Goal: Task Accomplishment & Management: Use online tool/utility

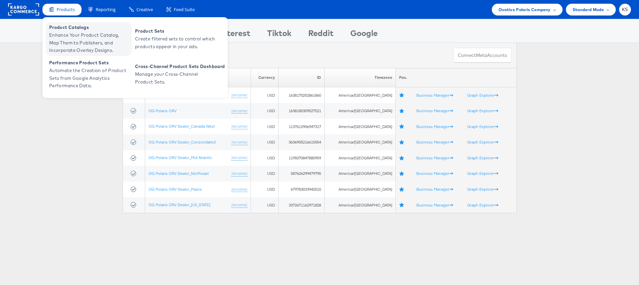
click at [102, 36] on span "Enhance Your Product Catalog, Map Them to Publishers, and Incorporate Overlay D…" at bounding box center [89, 42] width 81 height 23
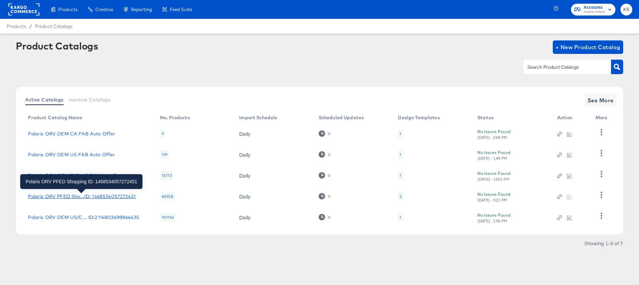
click at [88, 198] on div "Polaris ORV PFED Sho...ID: 1468534057272451" at bounding box center [81, 196] width 107 height 5
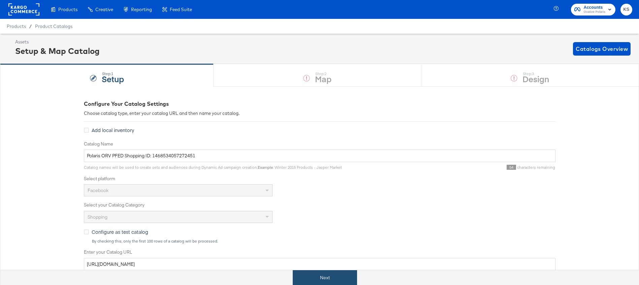
click at [323, 281] on button "Next" at bounding box center [325, 277] width 64 height 15
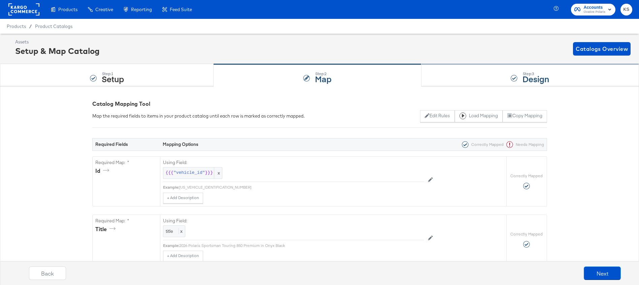
click at [454, 78] on div "Step: 3 Design" at bounding box center [529, 75] width 217 height 22
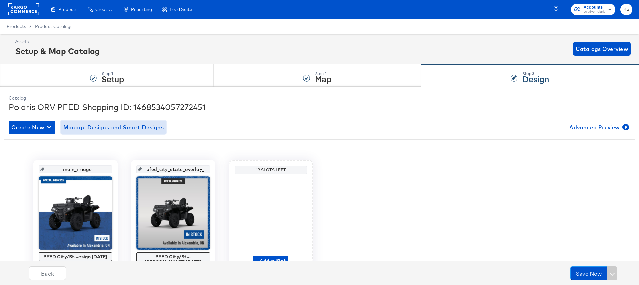
click at [114, 129] on span "Manage Designs and Smart Designs" at bounding box center [113, 127] width 101 height 9
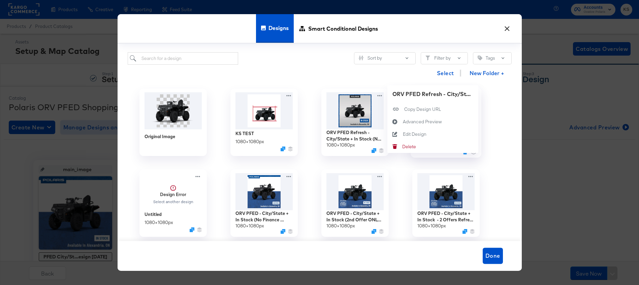
click at [473, 95] on div "ORV PFED Refresh - City/State + In Stock - 2 Offers Refresh 1080 × 1080 px ORV …" at bounding box center [445, 122] width 91 height 81
click at [440, 118] on button "Advanced Preview Advanced Preview" at bounding box center [432, 121] width 91 height 12
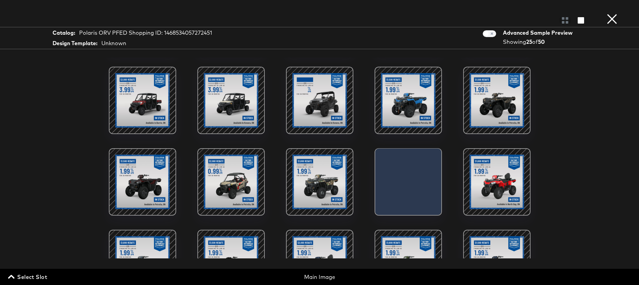
scroll to position [220, 0]
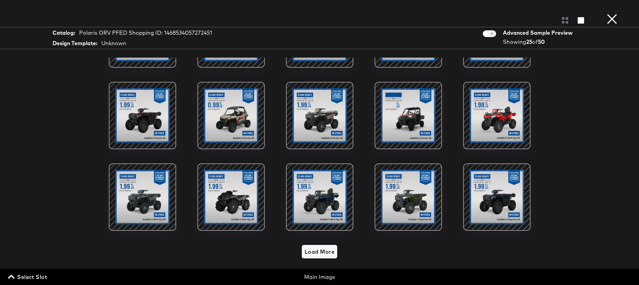
click at [319, 247] on span "Load More" at bounding box center [319, 251] width 30 height 9
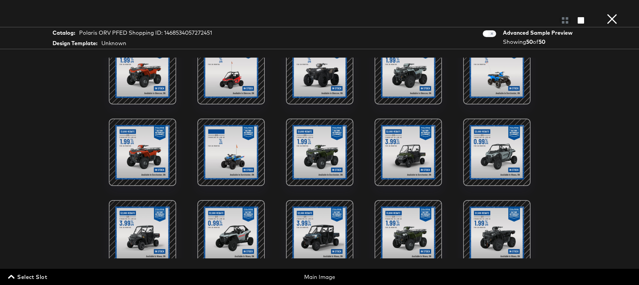
scroll to position [413, 0]
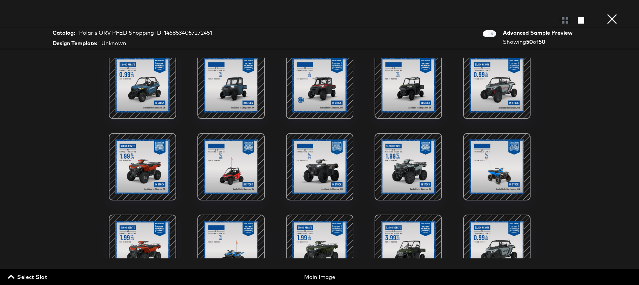
click at [611, 13] on button "×" at bounding box center [611, 6] width 13 height 13
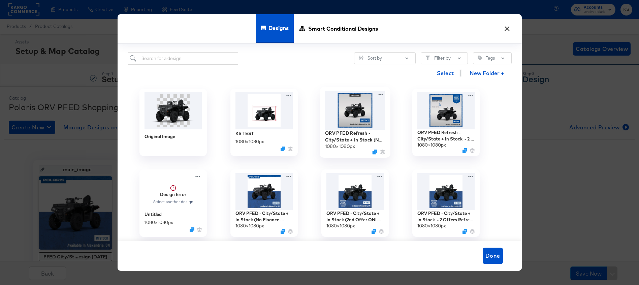
scroll to position [15, 0]
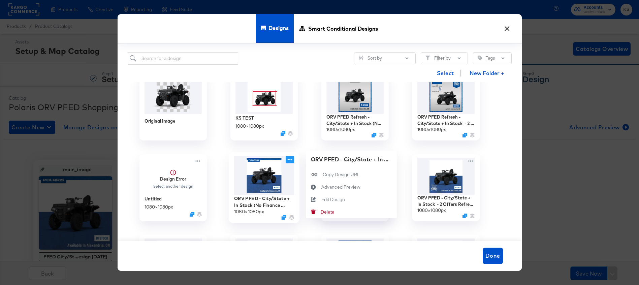
click at [291, 158] on icon at bounding box center [289, 159] width 8 height 7
click at [321, 199] on div "Edit Design Edit Design" at bounding box center [321, 199] width 0 height 0
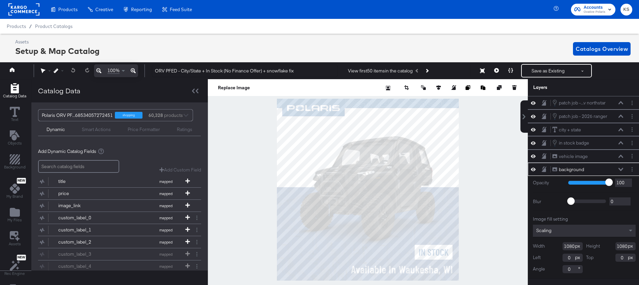
click at [622, 169] on icon at bounding box center [620, 169] width 5 height 3
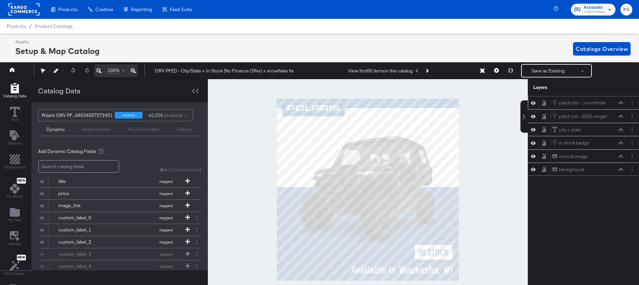
click at [618, 103] on icon at bounding box center [620, 102] width 5 height 3
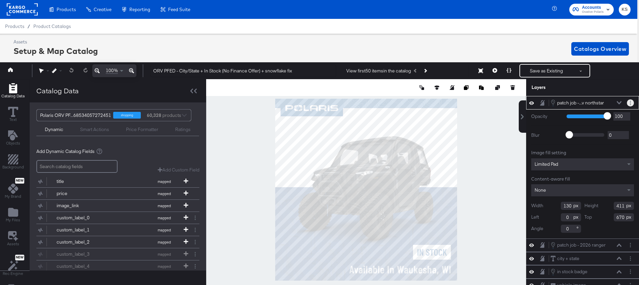
click at [632, 101] on button "Layer Options" at bounding box center [629, 102] width 7 height 7
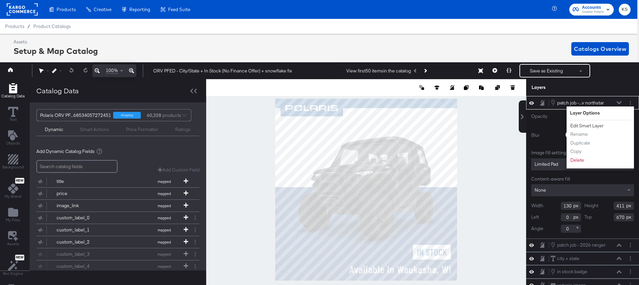
click at [591, 126] on button "Edit Smart Layer" at bounding box center [587, 125] width 34 height 7
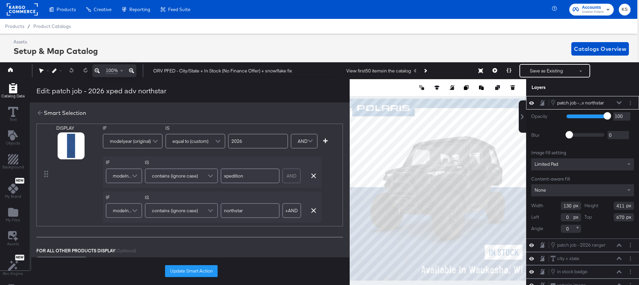
scroll to position [10, 0]
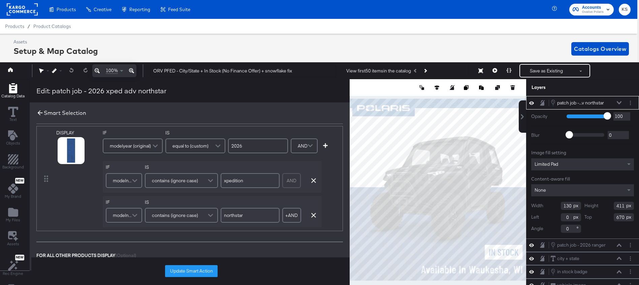
click at [39, 113] on icon at bounding box center [40, 112] width 5 height 5
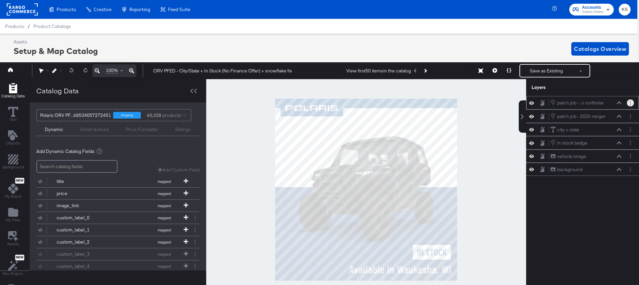
click at [632, 103] on button "Layer Options" at bounding box center [629, 102] width 7 height 7
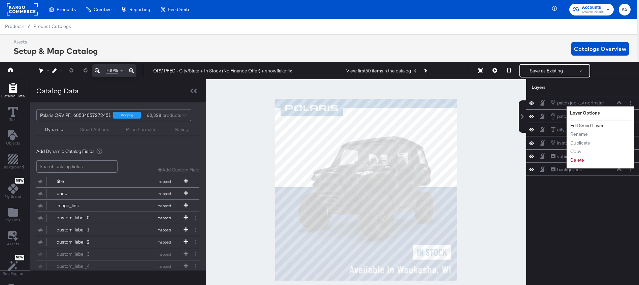
click at [596, 126] on button "Edit Smart Layer" at bounding box center [587, 125] width 34 height 7
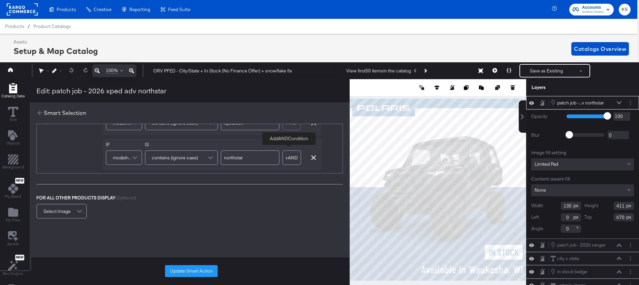
scroll to position [0, 0]
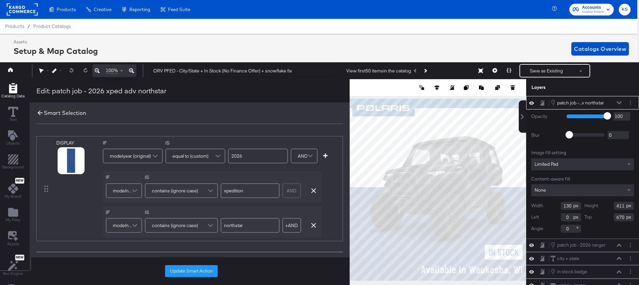
click at [37, 111] on icon at bounding box center [39, 112] width 7 height 7
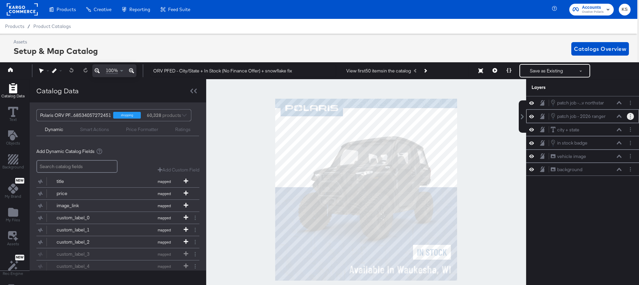
click at [630, 116] on icon "Layer Options" at bounding box center [630, 116] width 1 height 4
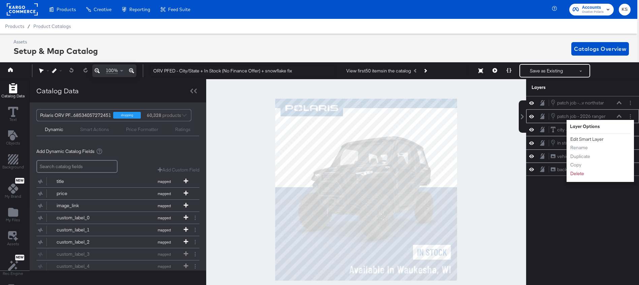
click at [591, 138] on button "Edit Smart Layer" at bounding box center [587, 139] width 34 height 7
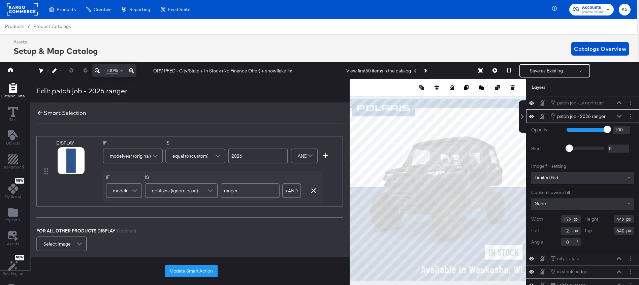
click at [37, 110] on icon at bounding box center [39, 112] width 7 height 7
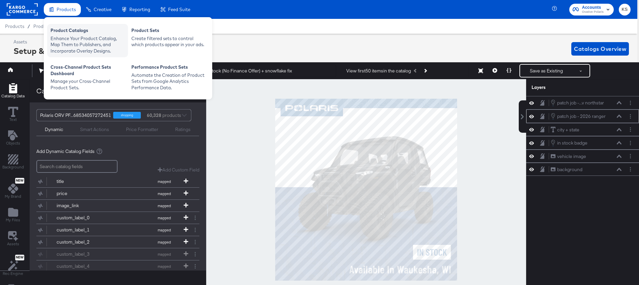
click at [65, 40] on div "Enhance Your Product Catalog, Map Them to Publishers, and Incorporate Overlay D…" at bounding box center [87, 44] width 74 height 19
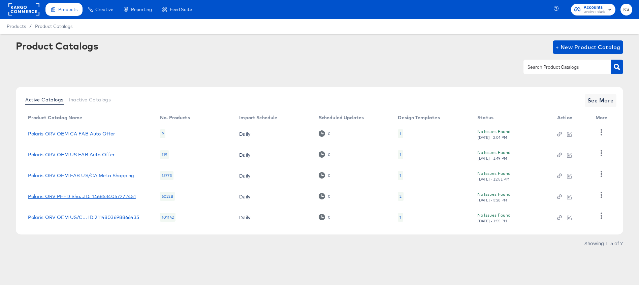
click at [87, 194] on div "Polaris ORV PFED Sho...ID: 1468534057272451" at bounding box center [81, 196] width 107 height 5
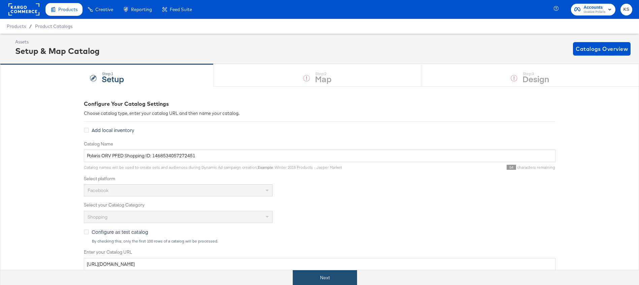
click at [310, 277] on button "Next" at bounding box center [325, 277] width 64 height 15
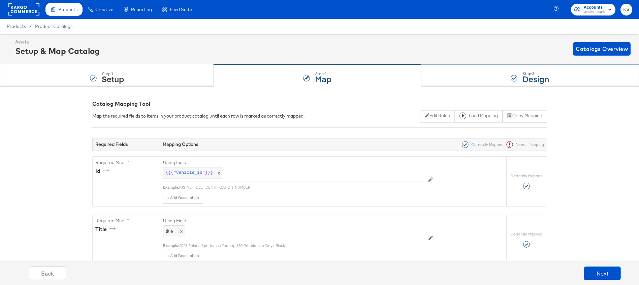
click at [466, 76] on div "Step: 3 Design" at bounding box center [529, 75] width 217 height 22
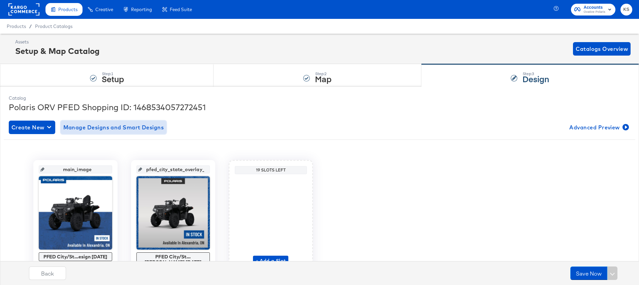
click at [127, 128] on span "Manage Designs and Smart Designs" at bounding box center [113, 127] width 101 height 9
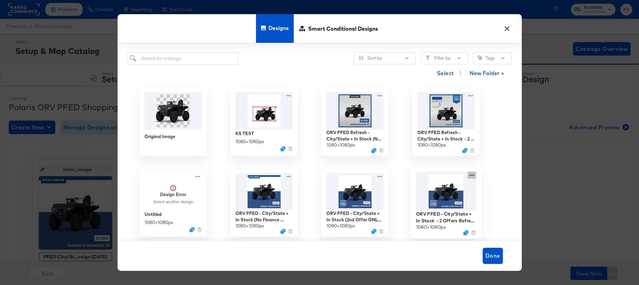
click at [471, 175] on div "ORV PFED - City/State + In Stock - 2 Offers Refresh + snowflake fix 1080 × 1080…" at bounding box center [445, 203] width 91 height 81
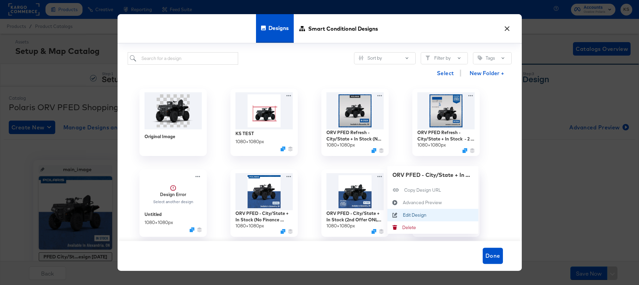
click at [402, 215] on div "Edit Design Edit Design" at bounding box center [402, 215] width 0 height 0
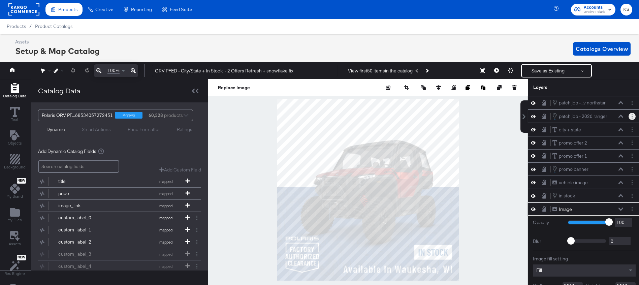
click at [633, 115] on button "Layer Options" at bounding box center [631, 116] width 7 height 7
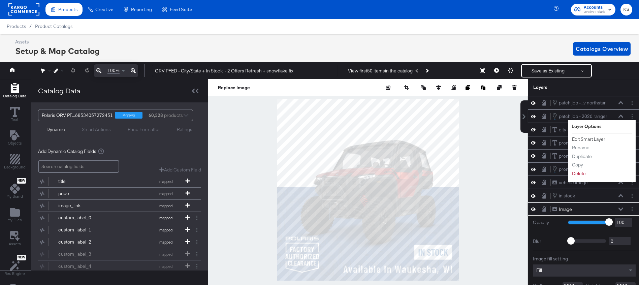
click at [586, 138] on button "Edit Smart Layer" at bounding box center [588, 139] width 34 height 7
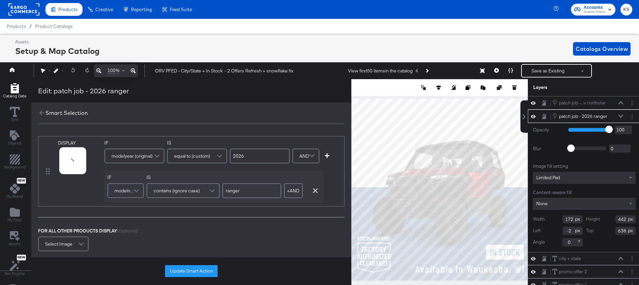
scroll to position [0, 2]
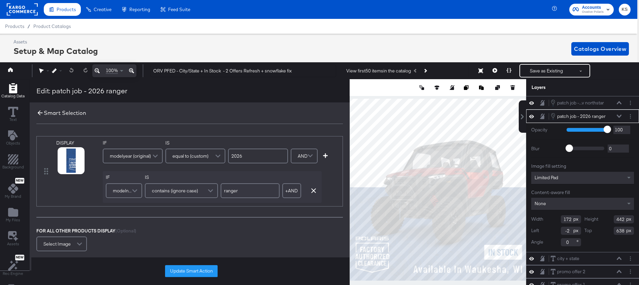
click at [41, 113] on icon at bounding box center [39, 112] width 7 height 7
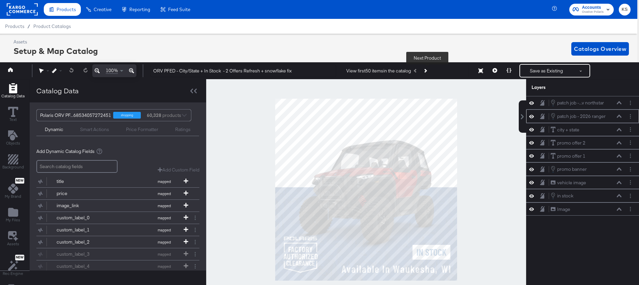
click at [427, 70] on icon "Next Product" at bounding box center [425, 71] width 4 height 4
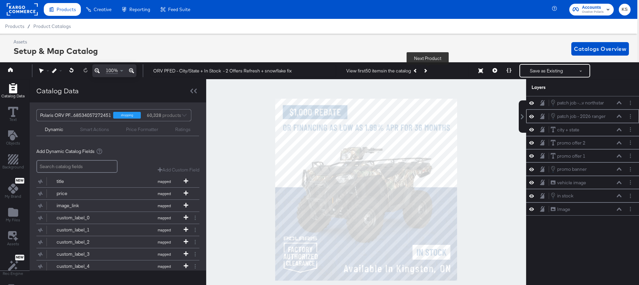
click at [427, 71] on icon "Next Product" at bounding box center [425, 71] width 4 height 4
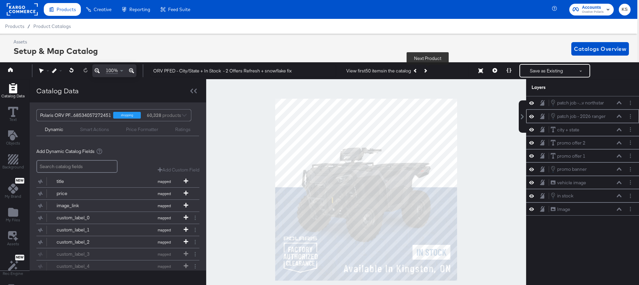
click at [427, 71] on icon "Next Product" at bounding box center [425, 71] width 4 height 4
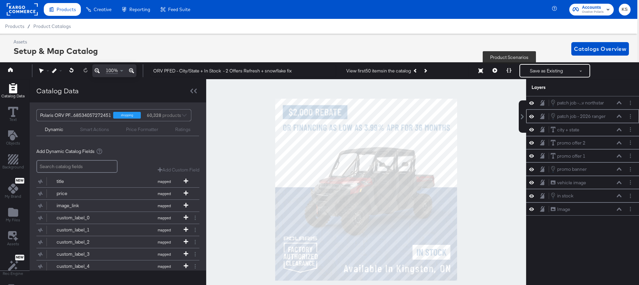
click at [509, 69] on icon at bounding box center [508, 70] width 5 height 5
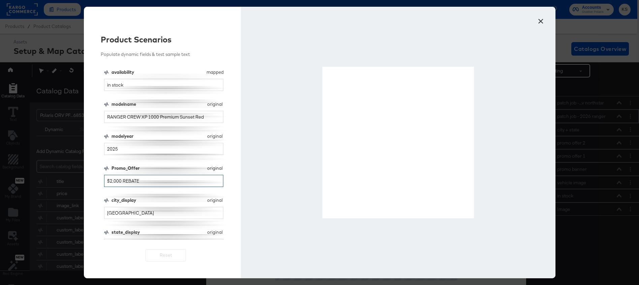
click at [110, 181] on input "$2,000 REBATE" at bounding box center [164, 181] width 120 height 12
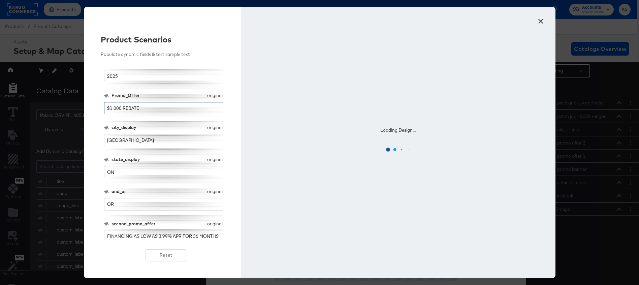
scroll to position [75, 0]
type input "$1,000 REBATE"
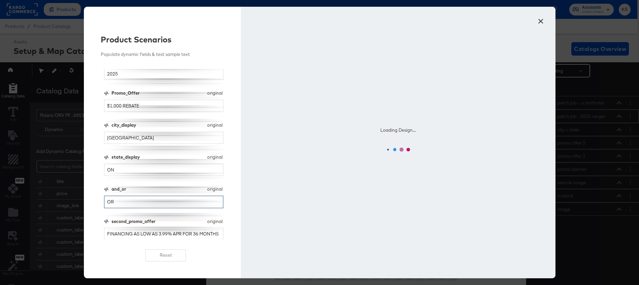
click at [129, 201] on input "OR" at bounding box center [164, 202] width 120 height 12
type input "AND"
click at [130, 233] on input "FINANCING AS LOW AS 3.99% APR FOR 36 MONTHS" at bounding box center [164, 234] width 120 height 12
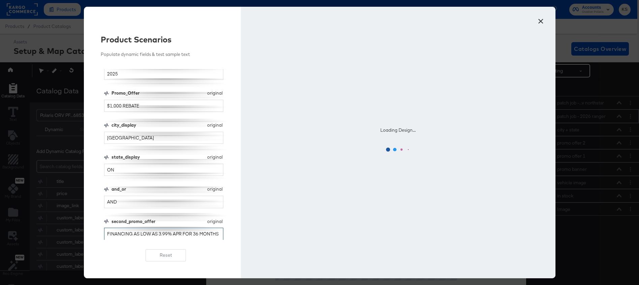
click at [130, 233] on input "FINANCING AS LOW AS 3.99% APR FOR 36 MONTHS" at bounding box center [164, 234] width 120 height 12
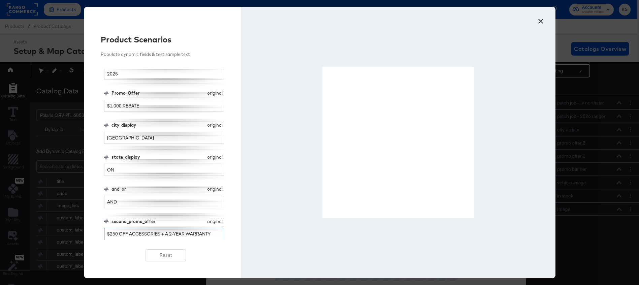
type input "$250 OFF ACCESSORIES + A 2-YEAR WARRANTY"
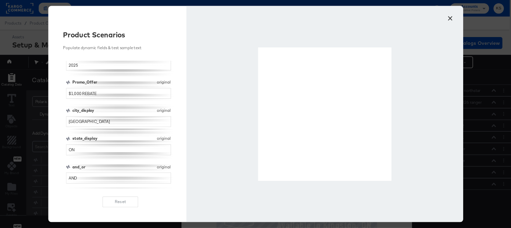
scroll to position [75, 0]
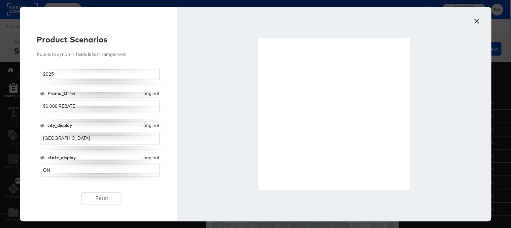
drag, startPoint x: 351, startPoint y: 150, endPoint x: 409, endPoint y: 189, distance: 69.7
click at [409, 189] on div at bounding box center [333, 113] width 151 height 151
click at [478, 21] on button "×" at bounding box center [477, 19] width 12 height 12
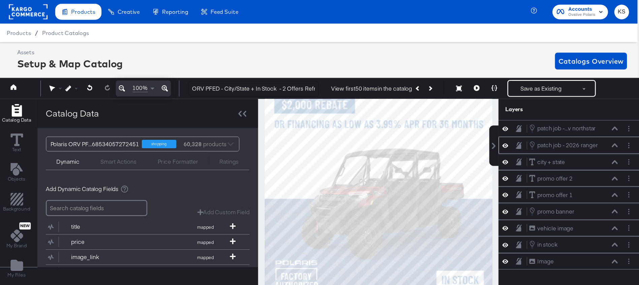
scroll to position [0, 2]
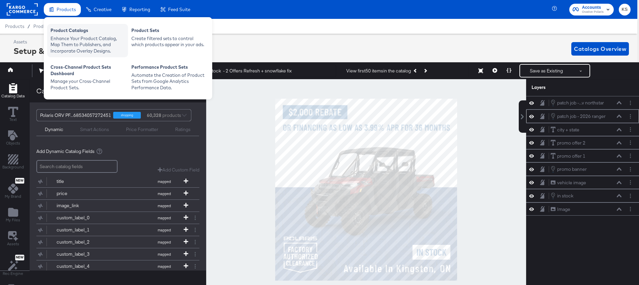
click at [66, 43] on div "Enhance Your Product Catalog, Map Them to Publishers, and Incorporate Overlay D…" at bounding box center [87, 44] width 74 height 19
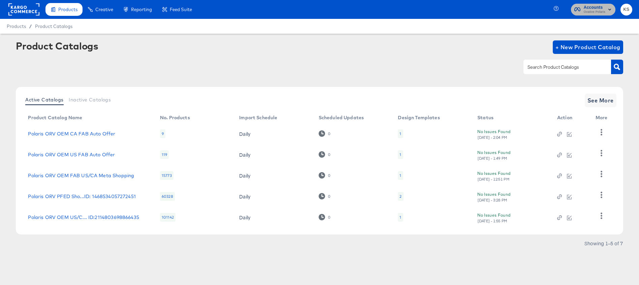
click at [594, 7] on span "Accounts" at bounding box center [594, 7] width 22 height 7
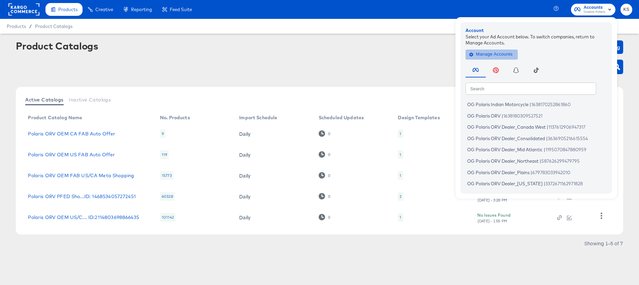
click at [501, 54] on span "Manage Accounts" at bounding box center [491, 54] width 42 height 8
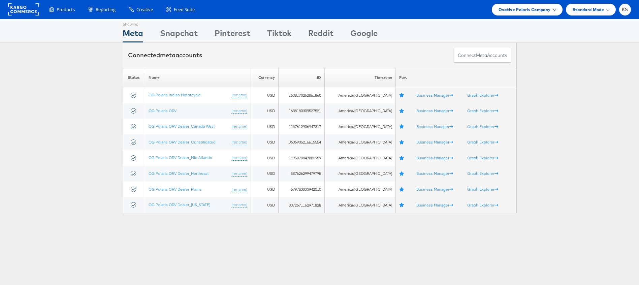
click at [510, 15] on div "Ovative Polaris Company" at bounding box center [527, 10] width 71 height 12
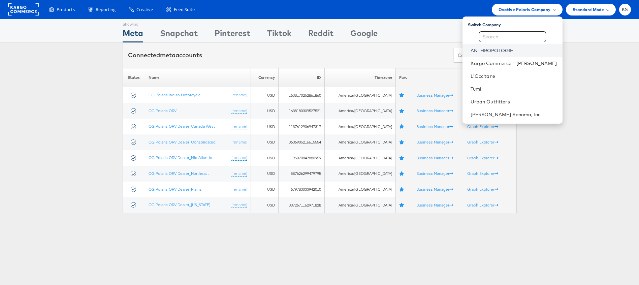
click at [501, 52] on link "ANTHROPOLOGIE" at bounding box center [513, 50] width 87 height 7
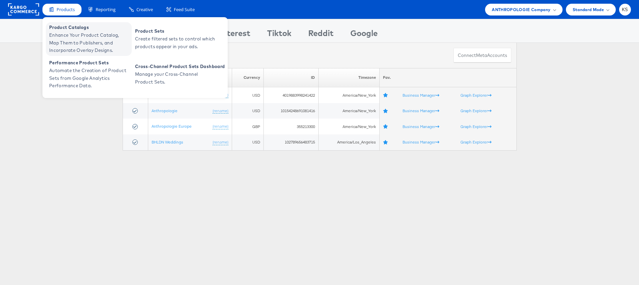
click at [72, 38] on span "Enhance Your Product Catalog, Map Them to Publishers, and Incorporate Overlay D…" at bounding box center [89, 42] width 81 height 23
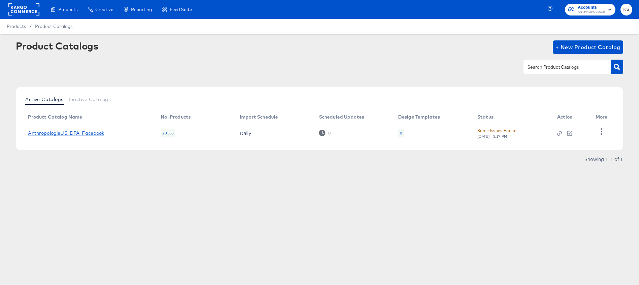
click at [58, 135] on link "AnthropologieUS_DPA_Facebook" at bounding box center [66, 132] width 76 height 5
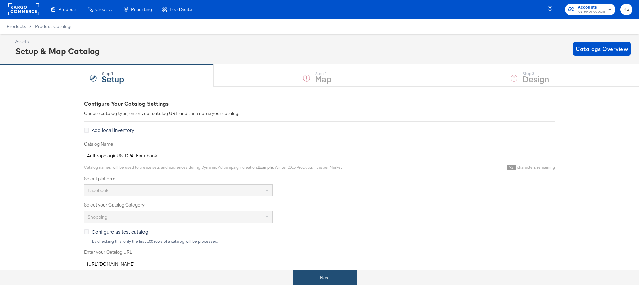
click at [300, 279] on button "Next" at bounding box center [325, 277] width 64 height 15
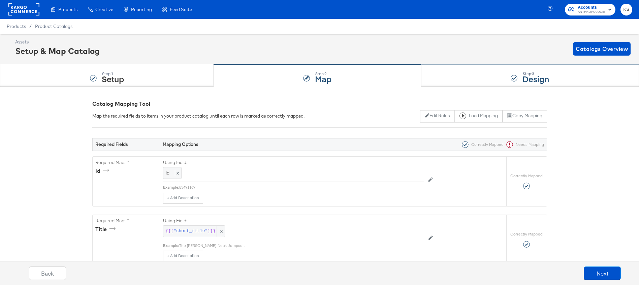
click at [463, 74] on div "Step: 3 Design" at bounding box center [529, 75] width 217 height 22
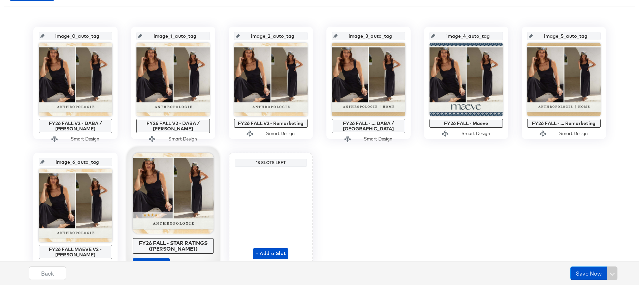
scroll to position [162, 0]
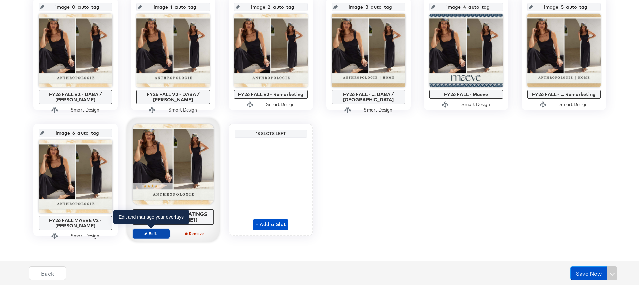
click at [145, 235] on span "Edit" at bounding box center [150, 233] width 31 height 5
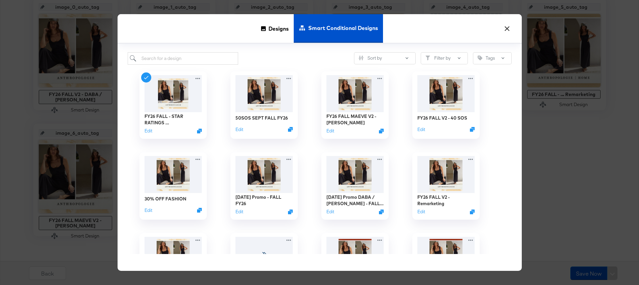
click at [509, 32] on button "×" at bounding box center [507, 27] width 12 height 12
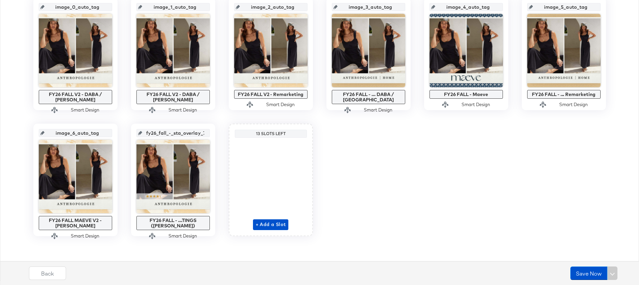
click at [173, 131] on input "fy26_fall_-_sta_overlay_7" at bounding box center [175, 130] width 66 height 18
click at [404, 192] on div "image_0_auto_tag FY26 FALL V2 - DABA / SADA Smart Design image_1_auto_tag FY26 …" at bounding box center [319, 117] width 631 height 238
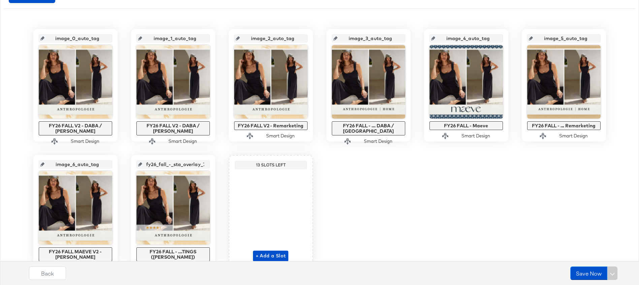
scroll to position [162, 0]
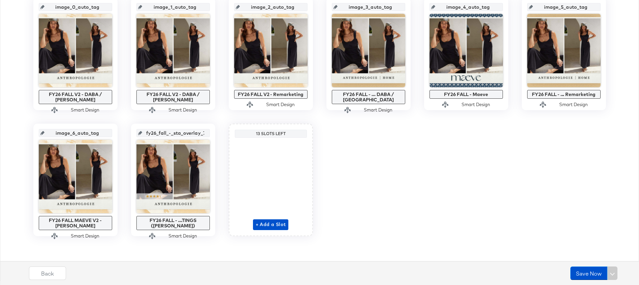
click at [142, 132] on icon at bounding box center [140, 133] width 4 height 4
click at [180, 136] on input "fy26_fall_-_sta_overlay_7" at bounding box center [175, 130] width 66 height 18
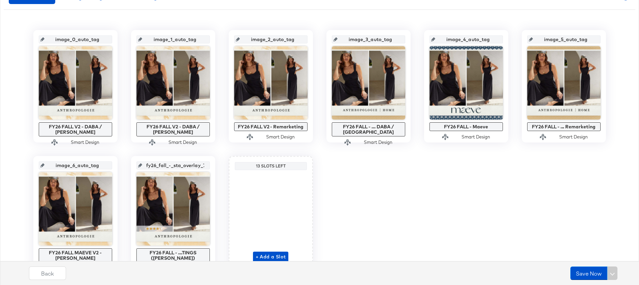
scroll to position [110, 0]
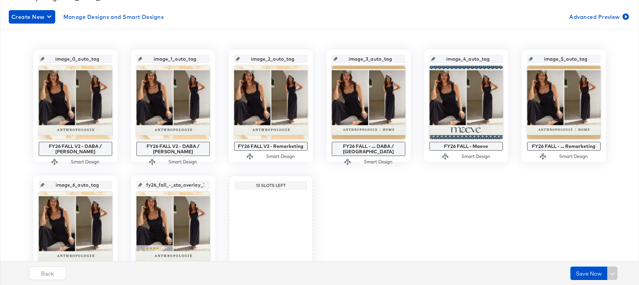
click at [385, 222] on div "image_0_auto_tag FY26 FALL V2 - DABA / SADA Smart Design image_1_auto_tag FY26 …" at bounding box center [319, 168] width 631 height 238
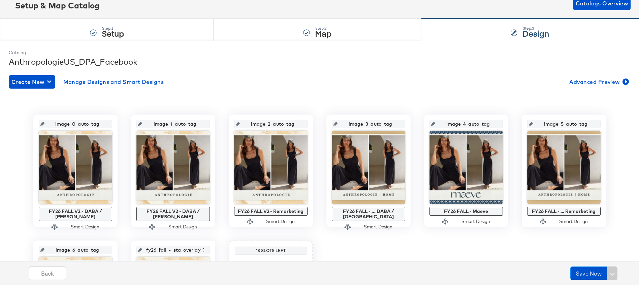
scroll to position [0, 0]
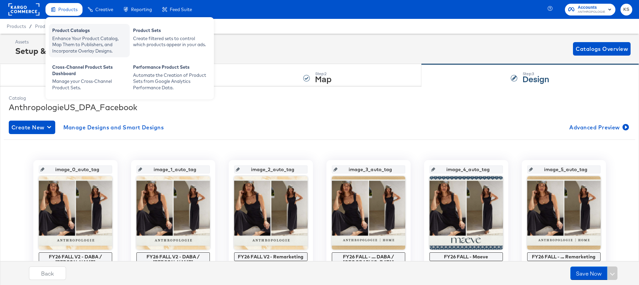
click at [64, 45] on div "Enhance Your Product Catalog, Map Them to Publishers, and Incorporate Overlay D…" at bounding box center [89, 44] width 74 height 19
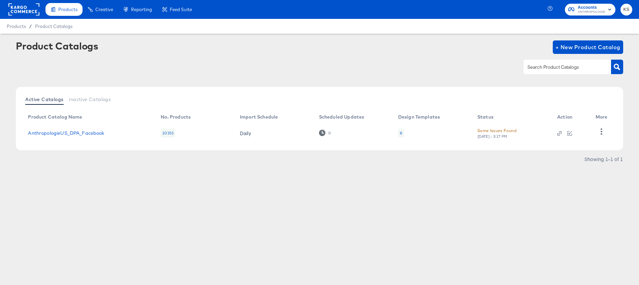
click at [590, 9] on span "ANTHROPOLOGIE" at bounding box center [591, 11] width 28 height 5
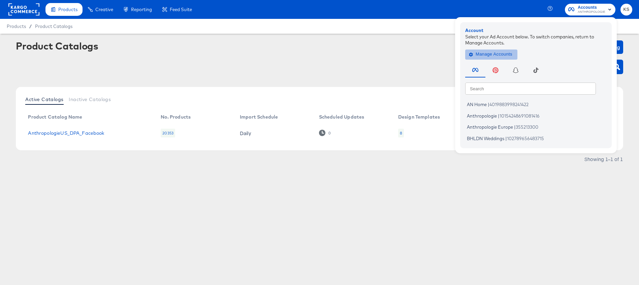
click at [490, 58] on span "Manage Accounts" at bounding box center [491, 54] width 42 height 8
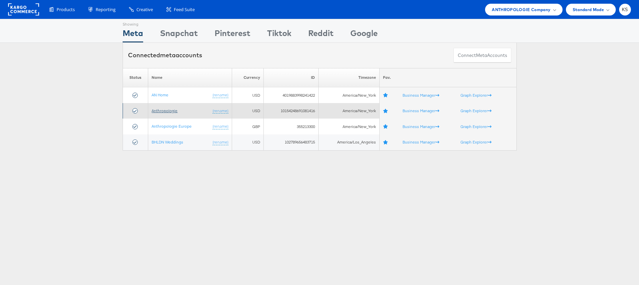
click at [167, 112] on link "Anthropologie" at bounding box center [164, 110] width 26 height 5
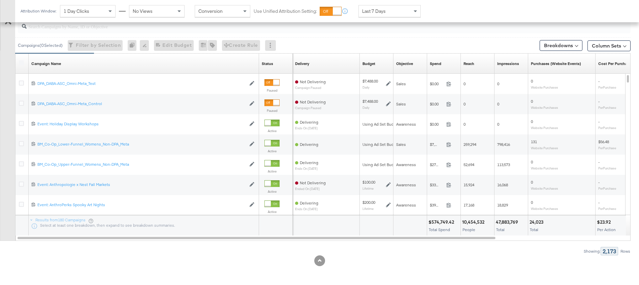
scroll to position [233, 0]
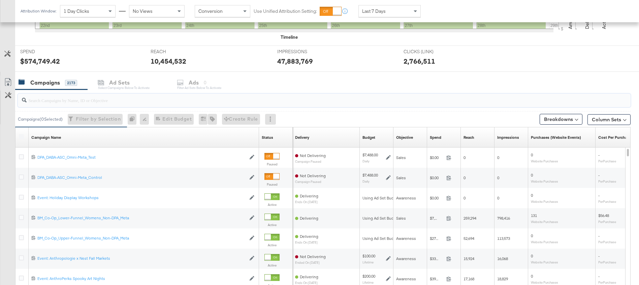
click at [67, 98] on input "search" at bounding box center [300, 97] width 547 height 13
paste input "DPA_SADA Rem_StitcherAds_VO_Meta_SADA-Top-Decile-20%-TY_LY-In-Stock-Apparel_Sta…"
type input "DPA_SADA Rem_StitcherAds_VO_Meta_SADA-Top-Decile-20%-TY_LY-In-Stock-Apparel_Sta…"
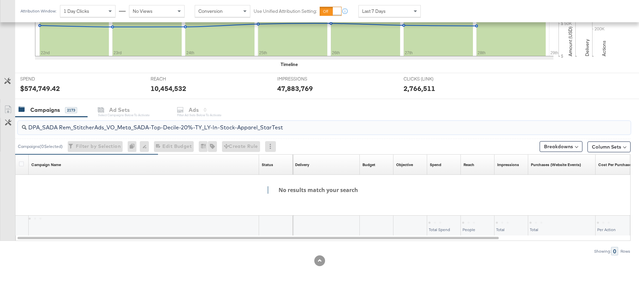
scroll to position [206, 0]
click at [126, 128] on input "DPA_SADA Rem_StitcherAds_VO_Meta_SADA-Top-Decile-20%-TY_LY-In-Stock-Apparel_Sta…" at bounding box center [300, 124] width 547 height 13
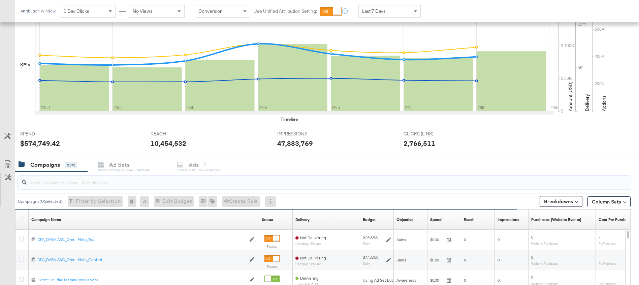
scroll to position [178, 0]
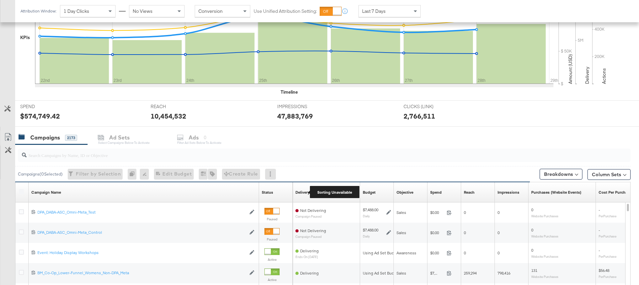
click at [300, 192] on div "Delivery" at bounding box center [302, 192] width 14 height 5
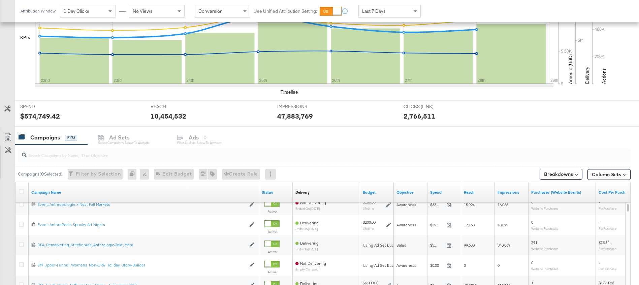
click at [96, 154] on input "search" at bounding box center [300, 152] width 547 height 13
paste input "DPA_SADA Rem_StitcherAds_VO-Control_Meta"
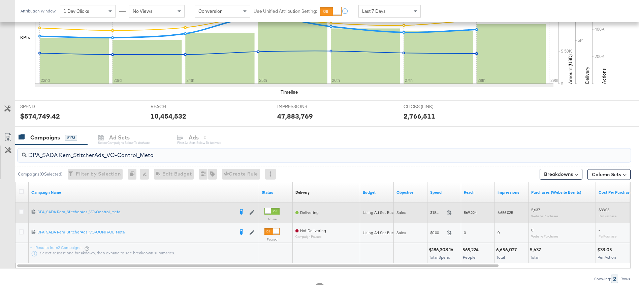
scroll to position [192, 0]
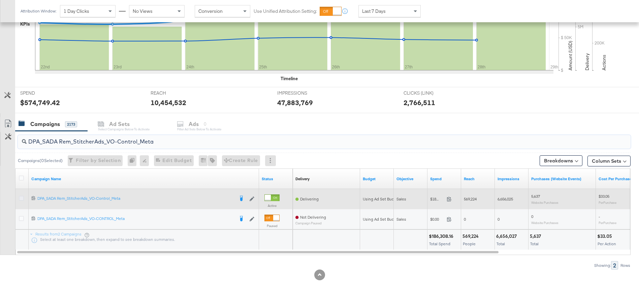
type input "DPA_SADA Rem_StitcherAds_VO-Control_Meta"
click at [21, 198] on icon at bounding box center [21, 198] width 5 height 5
click at [0, 0] on input "checkbox" at bounding box center [0, 0] width 0 height 0
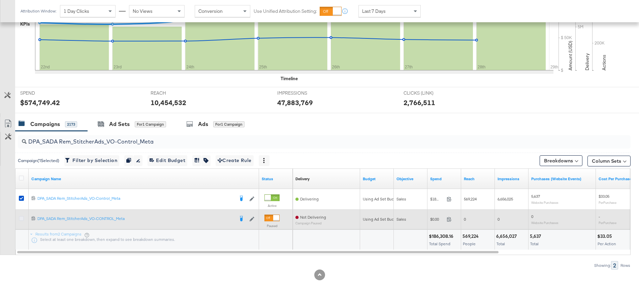
click at [21, 218] on icon at bounding box center [21, 218] width 5 height 5
click at [0, 0] on input "checkbox" at bounding box center [0, 0] width 0 height 0
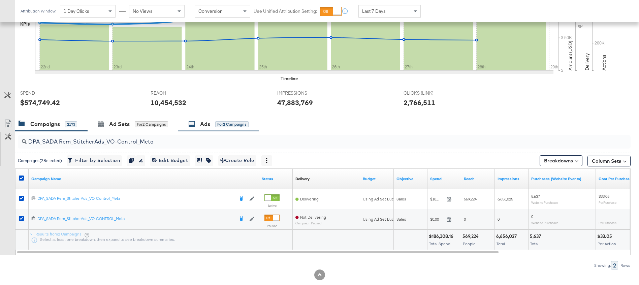
click at [209, 123] on div "Ads" at bounding box center [205, 124] width 10 height 8
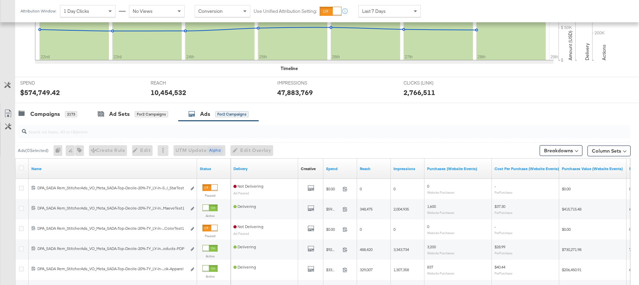
scroll to position [204, 0]
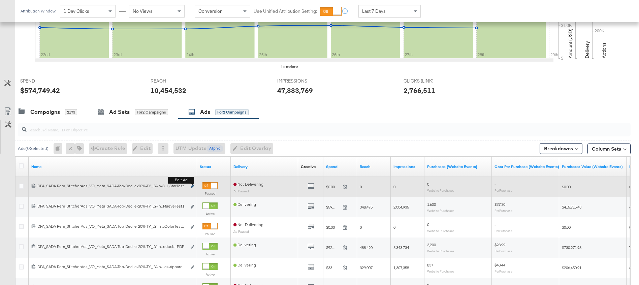
click at [193, 187] on icon "link" at bounding box center [192, 186] width 3 height 4
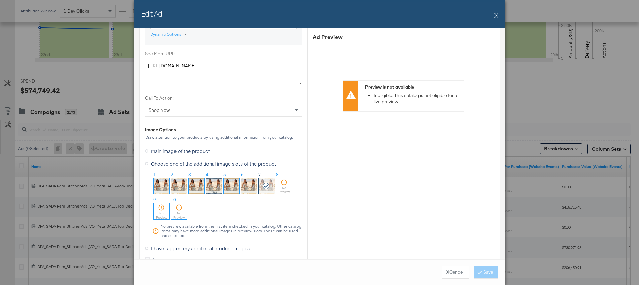
scroll to position [566, 0]
click at [496, 17] on button "X" at bounding box center [496, 14] width 4 height 13
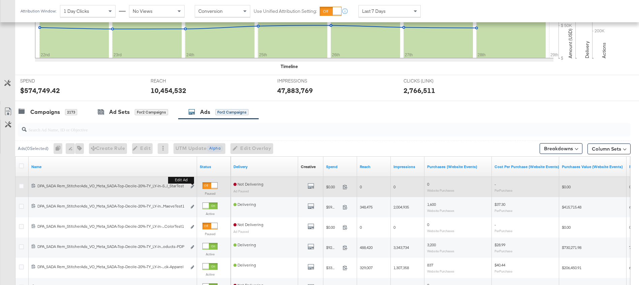
click at [190, 186] on div "Edit ad" at bounding box center [191, 186] width 8 height 7
click at [193, 186] on icon "link" at bounding box center [192, 186] width 3 height 4
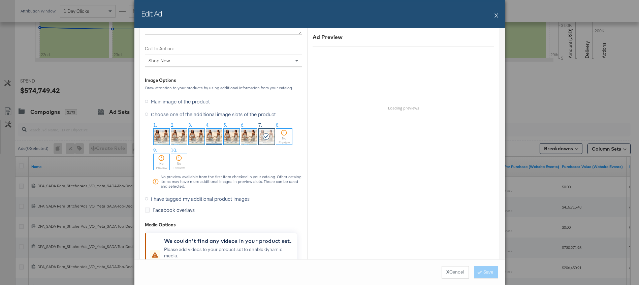
scroll to position [602, 0]
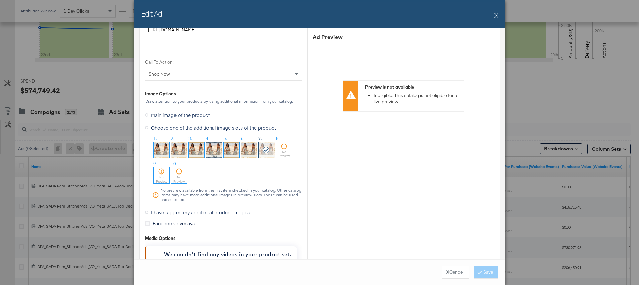
click at [495, 18] on button "X" at bounding box center [496, 14] width 4 height 13
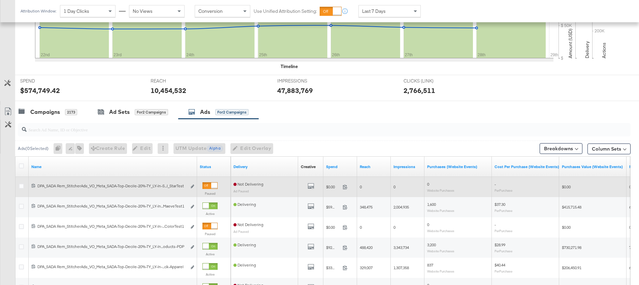
click at [314, 184] on div "All Previews" at bounding box center [311, 186] width 20 height 8
click at [310, 185] on icon "default" at bounding box center [310, 185] width 7 height 7
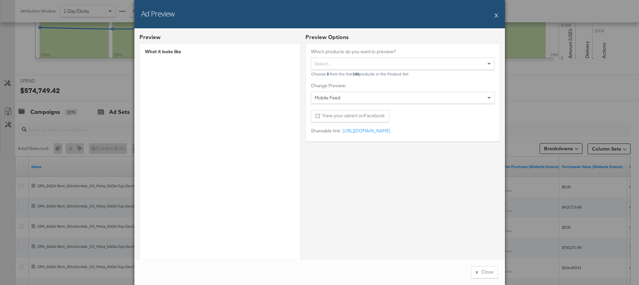
click at [497, 16] on button "X" at bounding box center [496, 14] width 4 height 13
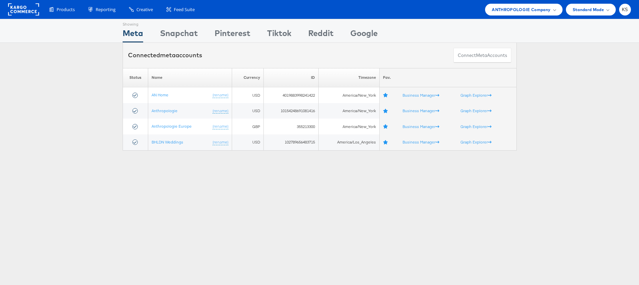
click at [83, 156] on div "Showing Meta Showing [GEOGRAPHIC_DATA] Showing Pinterest Showing Tiktok Showing…" at bounding box center [319, 88] width 639 height 138
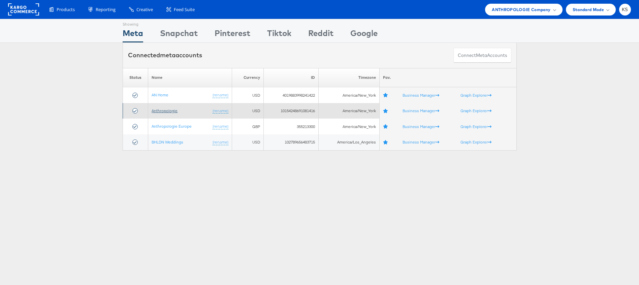
click at [166, 110] on link "Anthropologie" at bounding box center [164, 110] width 26 height 5
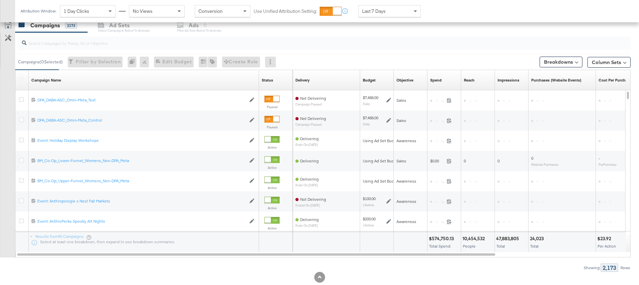
scroll to position [263, 0]
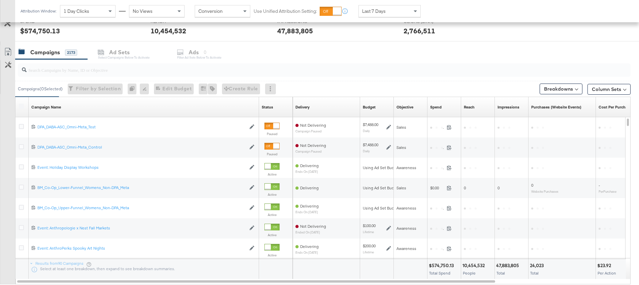
click at [191, 53] on div "Campaigns 2173 Ad Sets Select Campaigns below to activate Ads 0 Filter Ad Sets …" at bounding box center [326, 52] width 623 height 14
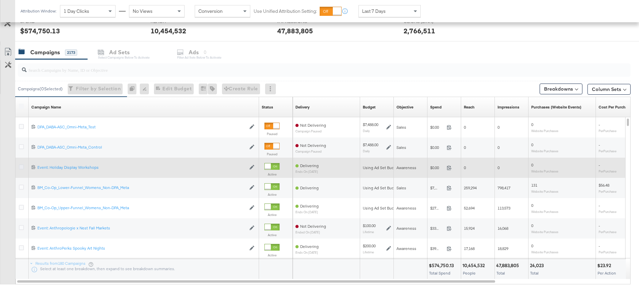
click at [20, 167] on icon at bounding box center [21, 166] width 5 height 5
click at [0, 0] on input "checkbox" at bounding box center [0, 0] width 0 height 0
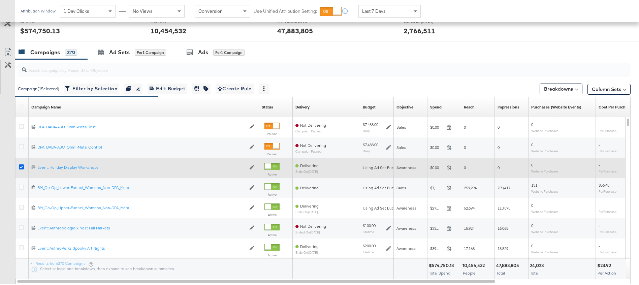
click at [20, 165] on icon at bounding box center [21, 166] width 5 height 5
click at [0, 0] on input "checkbox" at bounding box center [0, 0] width 0 height 0
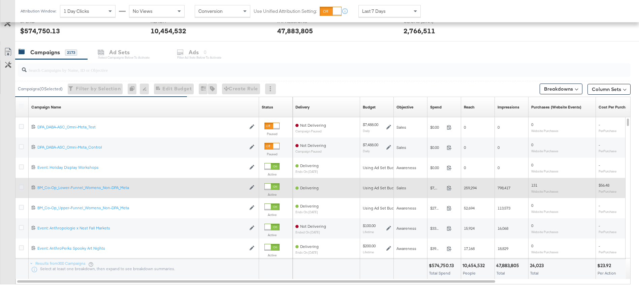
click at [21, 186] on icon at bounding box center [21, 186] width 5 height 5
click at [0, 0] on input "checkbox" at bounding box center [0, 0] width 0 height 0
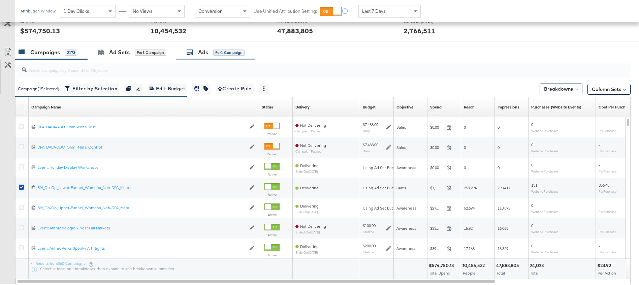
click at [208, 51] on div "Ads" at bounding box center [203, 52] width 10 height 8
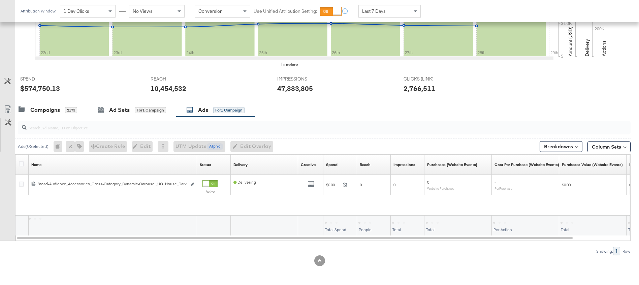
scroll to position [185, 0]
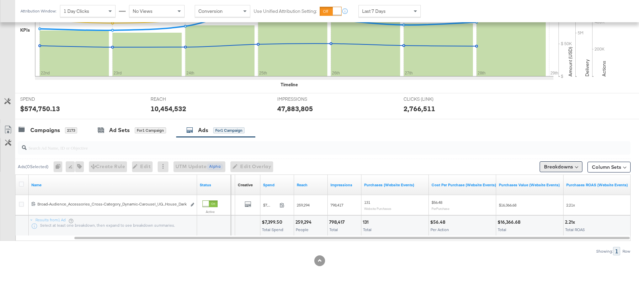
click at [577, 165] on button "Breakdowns" at bounding box center [560, 166] width 43 height 11
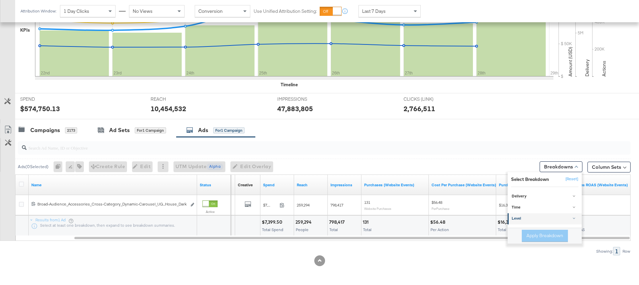
click at [546, 216] on div "Level" at bounding box center [544, 218] width 67 height 5
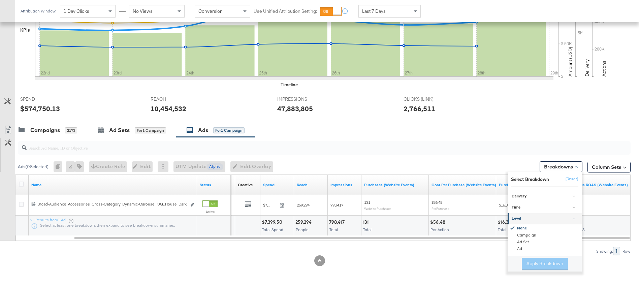
click at [544, 219] on div "Level" at bounding box center [544, 218] width 67 height 5
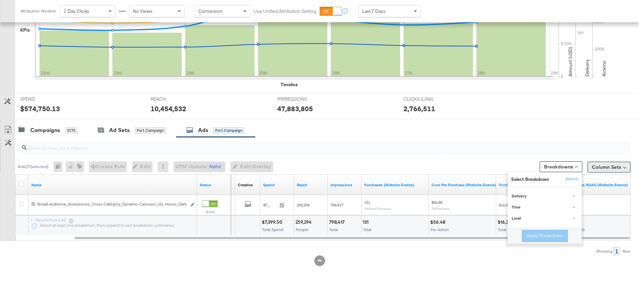
click at [609, 165] on button "Column Sets" at bounding box center [608, 167] width 43 height 11
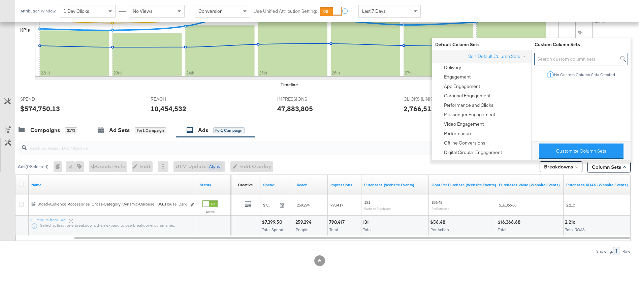
click at [549, 56] on input "search" at bounding box center [581, 59] width 94 height 12
type input "image"
click at [333, 135] on div "Campaigns 2173 Ad Sets for 1 Campaign Ads for 1 Campaign" at bounding box center [326, 130] width 623 height 14
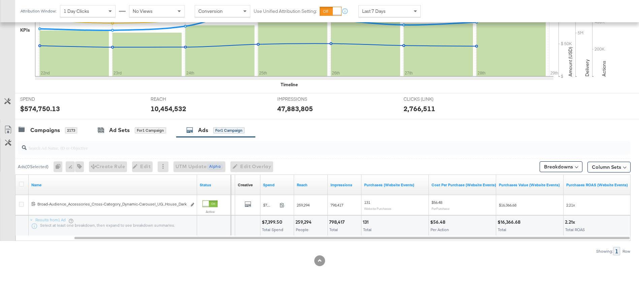
scroll to position [0, 0]
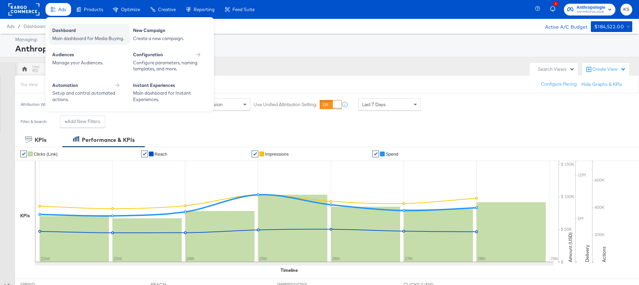
click at [67, 34] on div "Dashboard" at bounding box center [89, 31] width 74 height 8
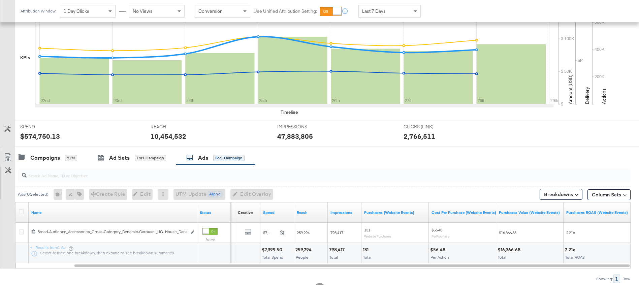
scroll to position [185, 0]
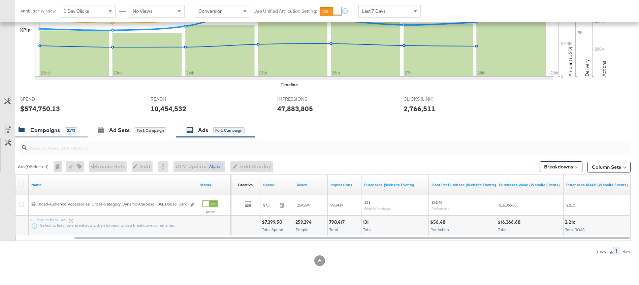
click at [50, 131] on div "Campaigns" at bounding box center [45, 130] width 30 height 8
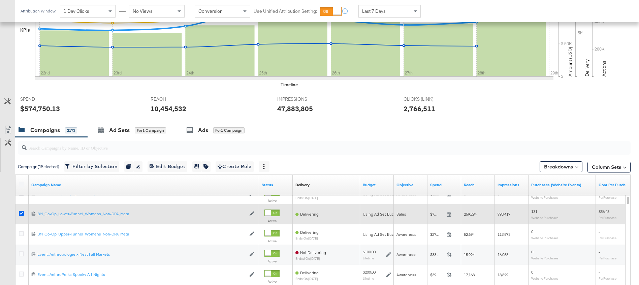
click at [20, 212] on icon at bounding box center [21, 213] width 5 height 5
click at [0, 0] on input "checkbox" at bounding box center [0, 0] width 0 height 0
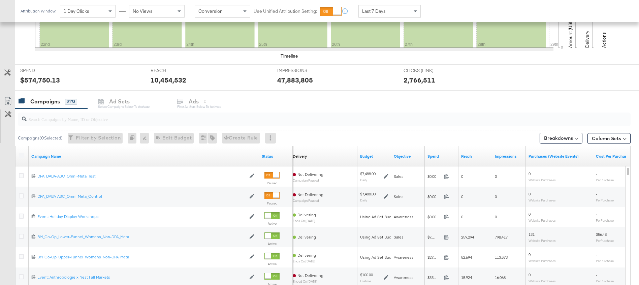
scroll to position [212, 0]
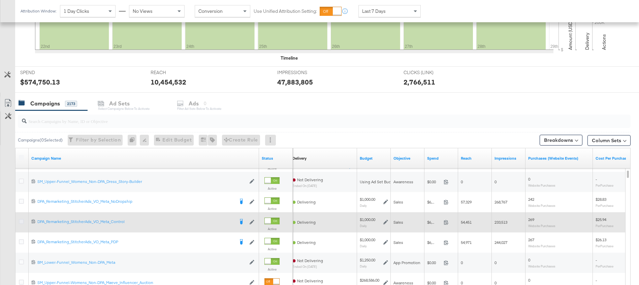
click at [21, 221] on icon at bounding box center [21, 221] width 5 height 5
click at [0, 0] on input "checkbox" at bounding box center [0, 0] width 0 height 0
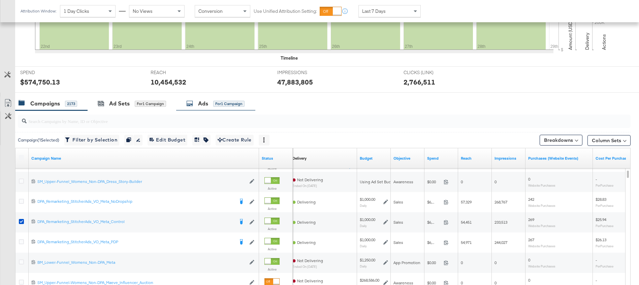
click at [206, 101] on div "Ads" at bounding box center [203, 104] width 10 height 8
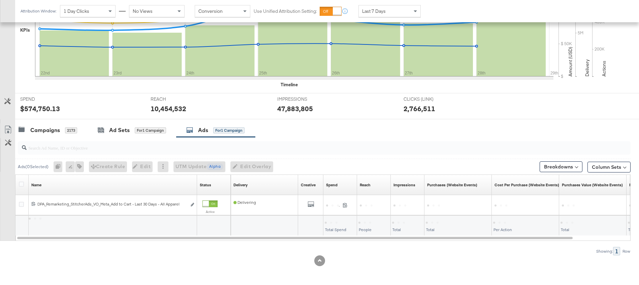
scroll to position [185, 0]
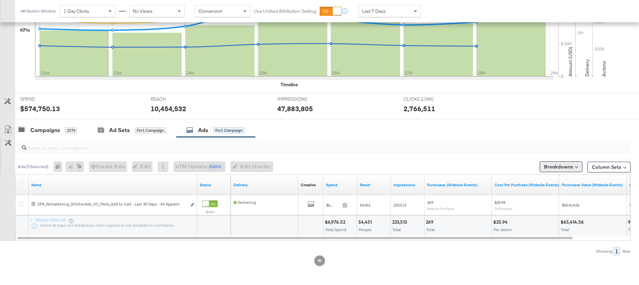
click at [573, 166] on button "Breakdowns" at bounding box center [560, 166] width 43 height 11
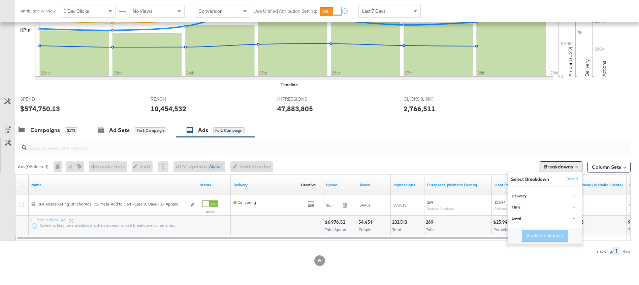
click at [573, 166] on button "Breakdowns" at bounding box center [560, 166] width 43 height 11
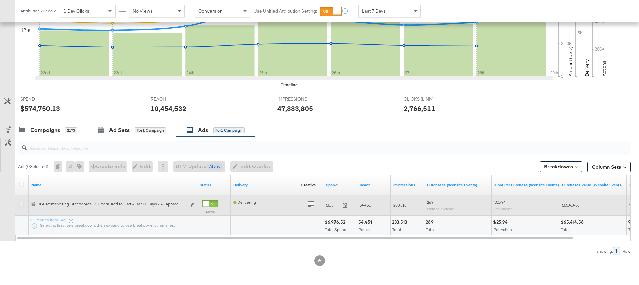
click at [21, 205] on icon at bounding box center [21, 204] width 5 height 5
click at [0, 0] on input "checkbox" at bounding box center [0, 0] width 0 height 0
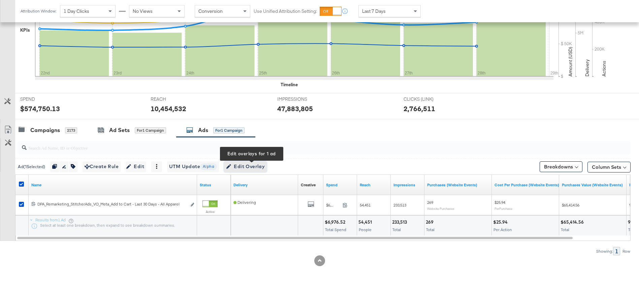
click at [256, 168] on span "Edit Overlay Edit overlays for 1 ad" at bounding box center [245, 166] width 39 height 8
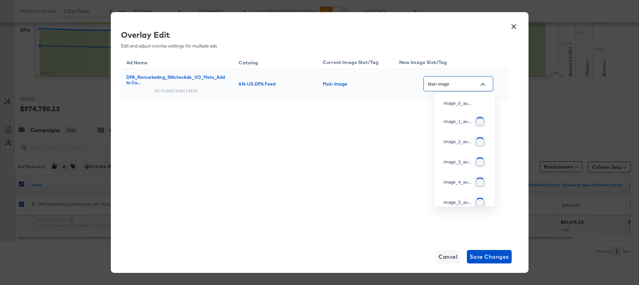
click at [467, 86] on input "Main image" at bounding box center [452, 84] width 53 height 8
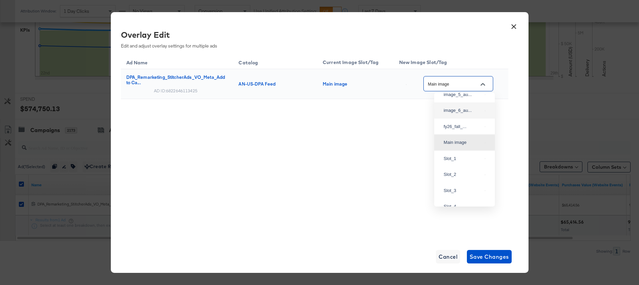
scroll to position [50, 0]
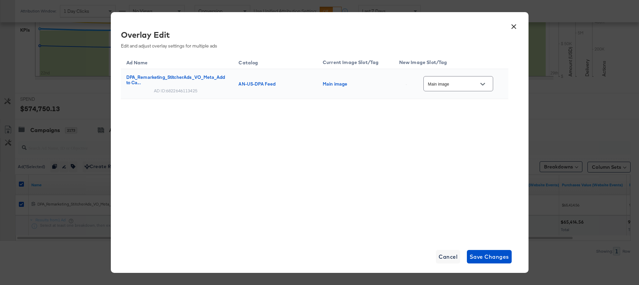
click at [512, 28] on button "×" at bounding box center [514, 25] width 12 height 12
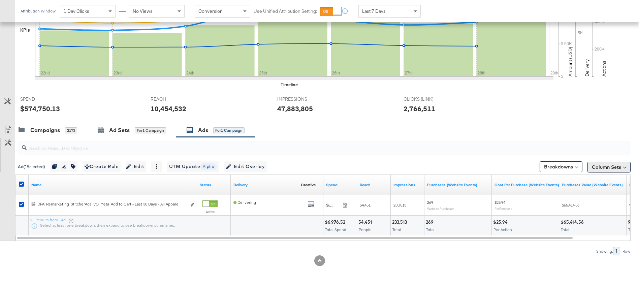
click at [617, 167] on button "Column Sets" at bounding box center [608, 167] width 43 height 11
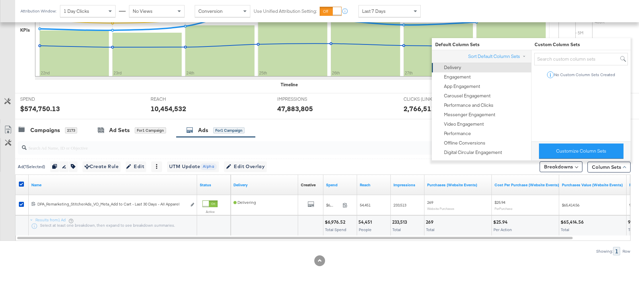
click at [457, 67] on div "Delivery" at bounding box center [452, 67] width 17 height 6
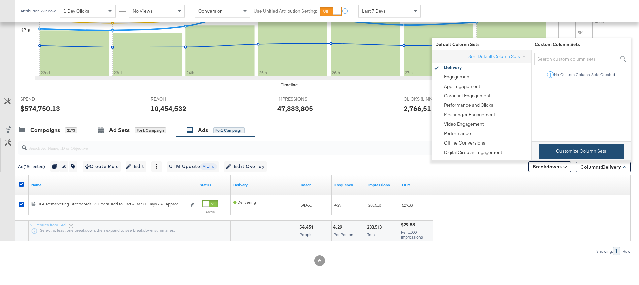
click at [558, 153] on button "Customize Column Sets" at bounding box center [581, 150] width 84 height 15
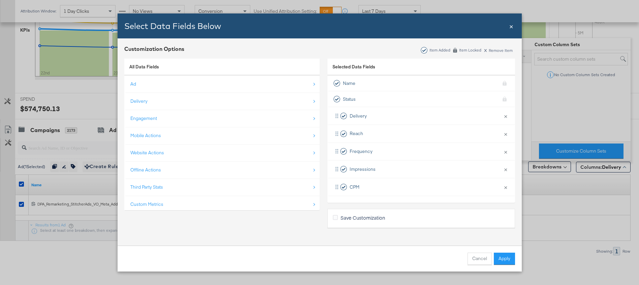
click at [208, 74] on div "All Data Fields" at bounding box center [221, 67] width 195 height 17
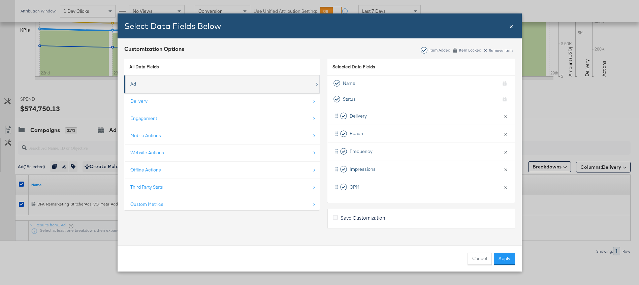
click at [208, 82] on div "Ad" at bounding box center [222, 84] width 184 height 14
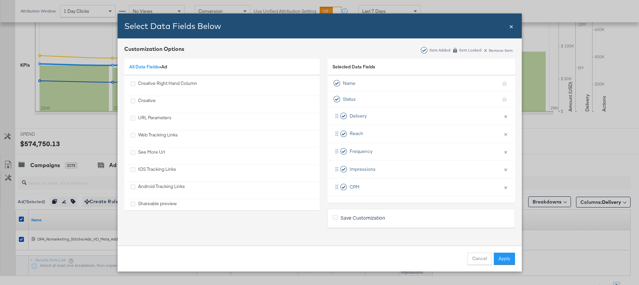
scroll to position [284, 0]
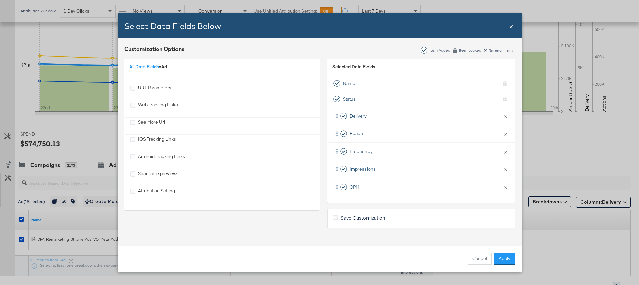
click at [509, 26] on span "×" at bounding box center [511, 25] width 4 height 9
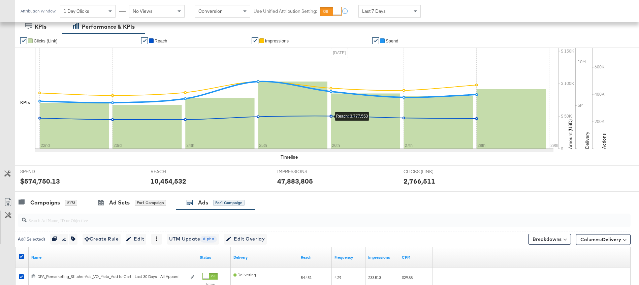
scroll to position [0, 0]
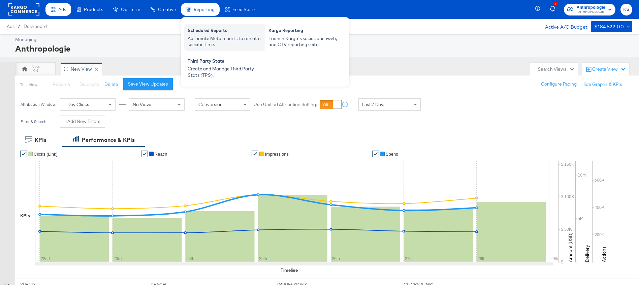
click at [211, 36] on div "Automate Meta reports to run at a specific time." at bounding box center [225, 41] width 74 height 12
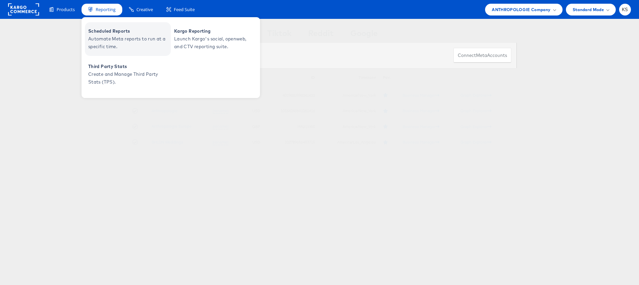
click at [107, 35] on span "Automate Meta reports to run at a specific time." at bounding box center [128, 42] width 81 height 15
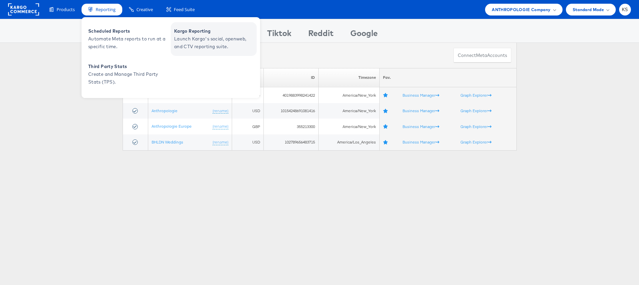
click at [199, 43] on span "Launch Kargo's social, openweb, and CTV reporting suite." at bounding box center [214, 42] width 81 height 15
click at [197, 35] on span "Launch Kargo's social, openweb, and CTV reporting suite." at bounding box center [214, 42] width 81 height 15
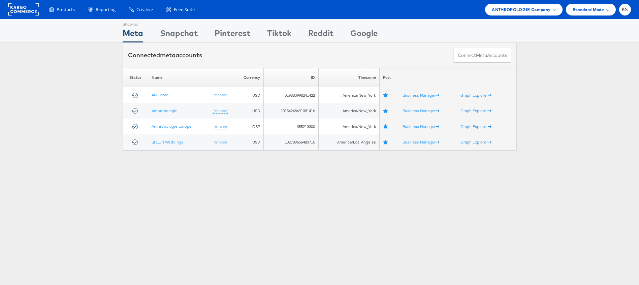
click at [513, 54] on div "Connected meta accounts Connect meta Accounts" at bounding box center [320, 55] width 394 height 25
click at [522, 15] on div "ANTHROPOLOGIE Company" at bounding box center [523, 10] width 77 height 12
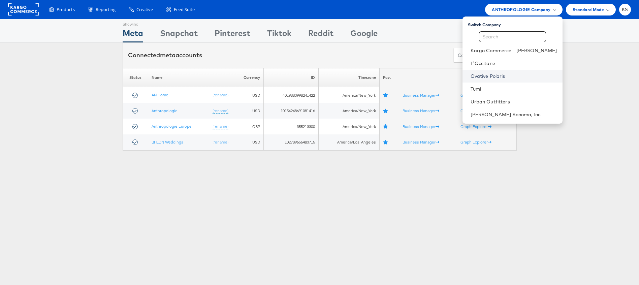
click at [501, 77] on link "Ovative Polaris" at bounding box center [513, 76] width 87 height 7
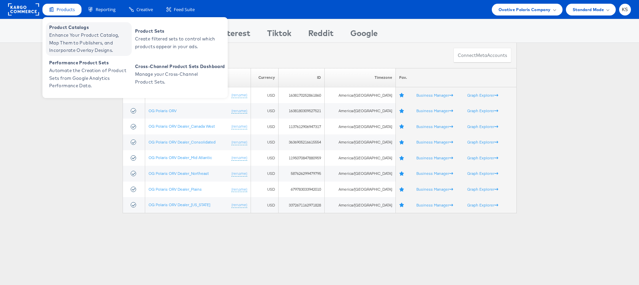
click at [65, 42] on span "Enhance Your Product Catalog, Map Them to Publishers, and Incorporate Overlay D…" at bounding box center [89, 42] width 81 height 23
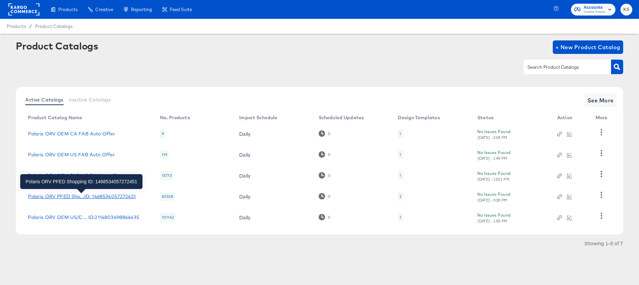
click at [89, 197] on div "Polaris ORV PFED Sho...ID: 1468534057272451" at bounding box center [81, 196] width 107 height 5
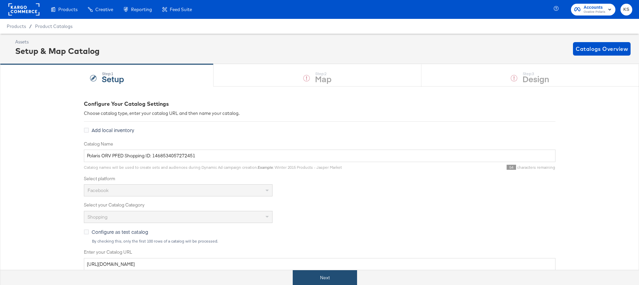
click at [312, 280] on button "Next" at bounding box center [325, 277] width 64 height 15
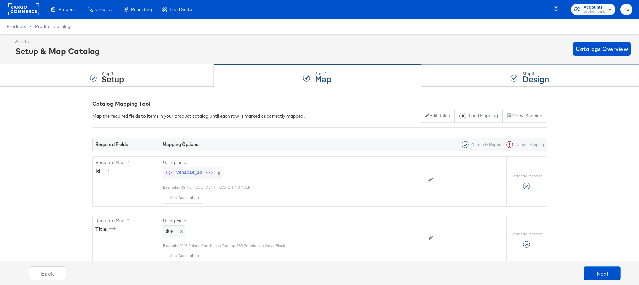
click at [475, 72] on div "Step: 3 Design" at bounding box center [529, 75] width 217 height 22
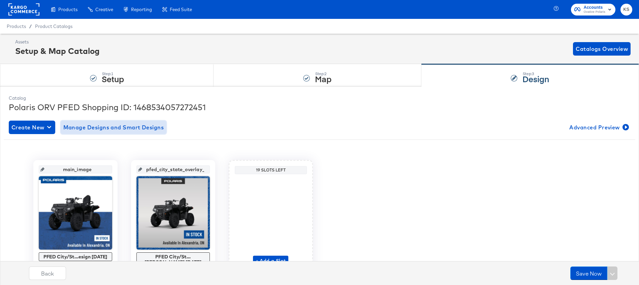
click at [140, 126] on span "Manage Designs and Smart Designs" at bounding box center [113, 127] width 101 height 9
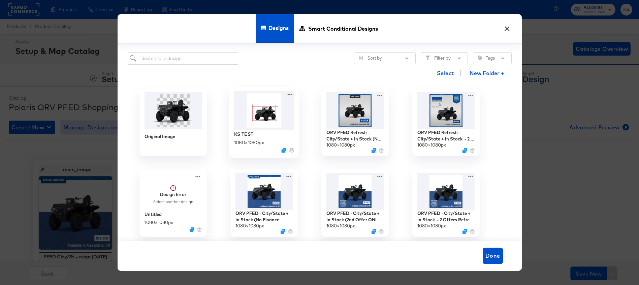
scroll to position [9, 0]
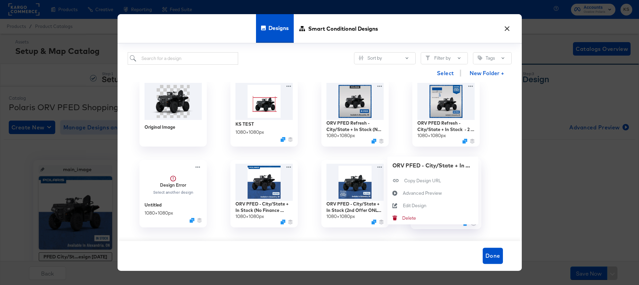
click at [471, 165] on div "ORV PFED - City/State + In Stock - 2 Offers Refresh + snowflake fix 1080 × 1080…" at bounding box center [445, 193] width 91 height 81
click at [402, 205] on div "Edit Design Edit Design" at bounding box center [402, 205] width 0 height 0
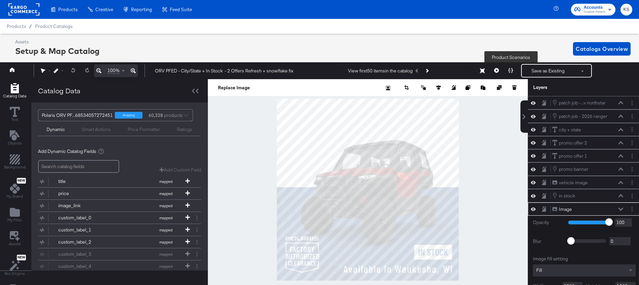
click at [513, 73] on button at bounding box center [510, 70] width 14 height 13
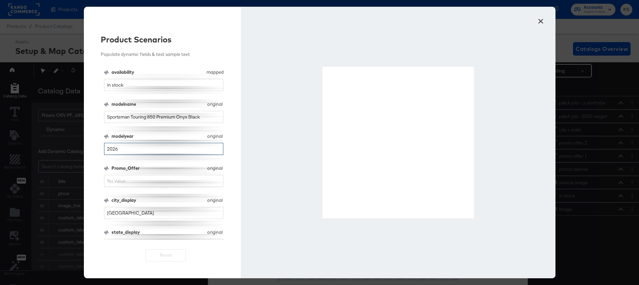
click at [130, 152] on input "2026" at bounding box center [164, 149] width 120 height 12
click at [128, 178] on input "Promo_Offer" at bounding box center [164, 181] width 120 height 12
type input "$1,000 REBATE"
click at [542, 24] on button "×" at bounding box center [541, 19] width 12 height 12
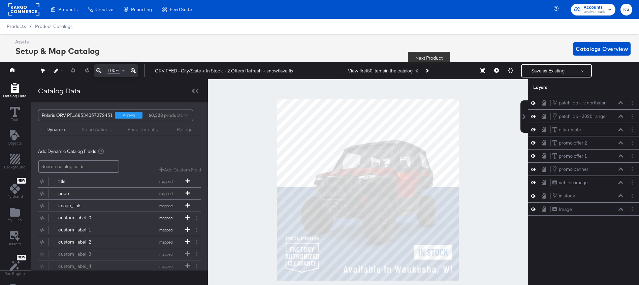
click at [427, 70] on button "Next Product" at bounding box center [426, 71] width 9 height 12
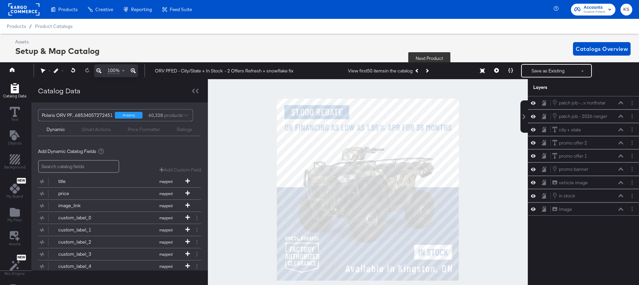
click at [426, 69] on button "Next Product" at bounding box center [426, 71] width 9 height 12
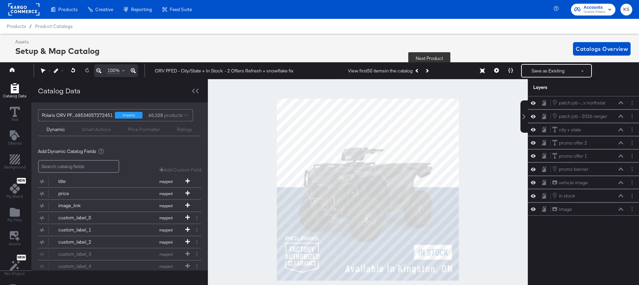
click at [426, 69] on button "Next Product" at bounding box center [426, 71] width 9 height 12
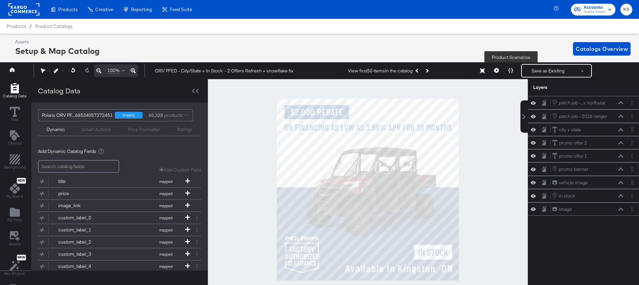
click at [512, 71] on icon at bounding box center [510, 70] width 5 height 5
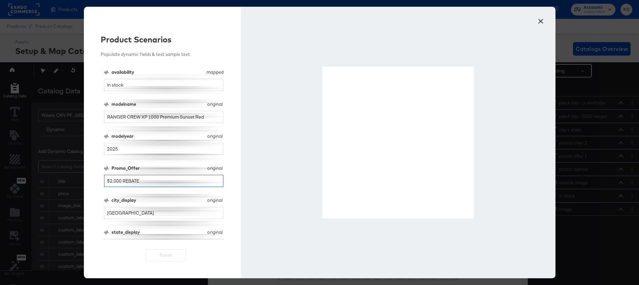
click at [111, 182] on input "$2,000 REBATE" at bounding box center [164, 181] width 120 height 12
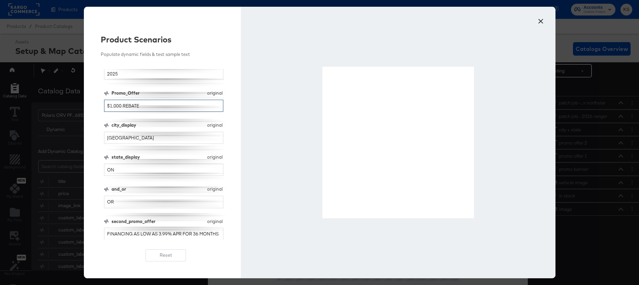
scroll to position [20, 0]
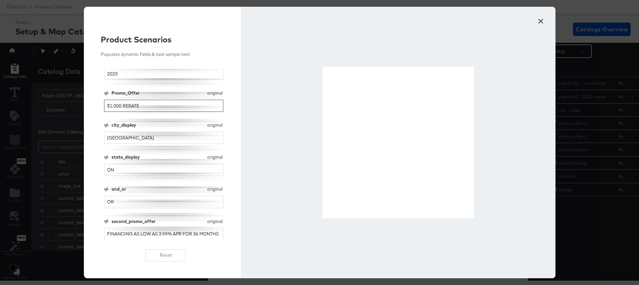
type input "$1,000 REBATE"
click at [120, 202] on input "OR" at bounding box center [164, 202] width 120 height 12
type input "AND"
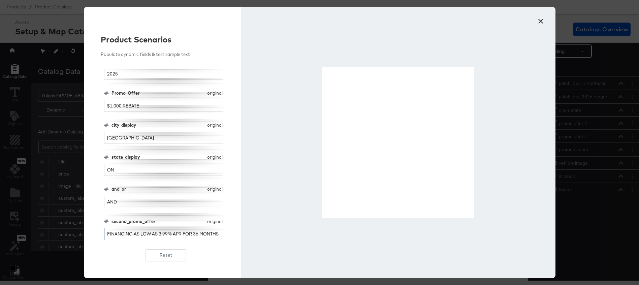
click at [127, 235] on input "FINANCING AS LOW AS 3.99% APR FOR 36 MONTHS" at bounding box center [164, 234] width 120 height 12
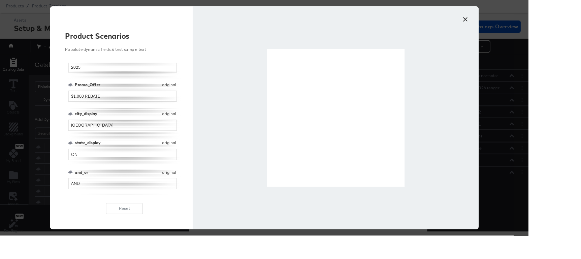
scroll to position [75, 0]
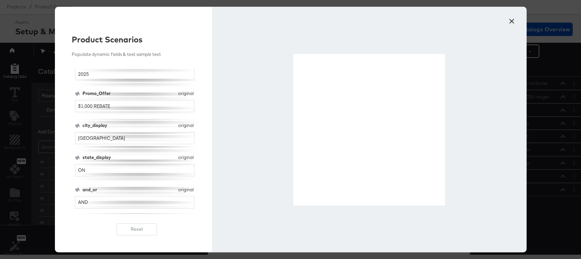
type input "$250 OFF ACCESSORIES + 2-YEAR WARRANTY"
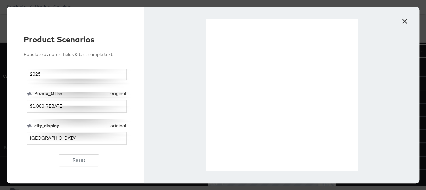
click at [404, 19] on button "×" at bounding box center [405, 19] width 12 height 12
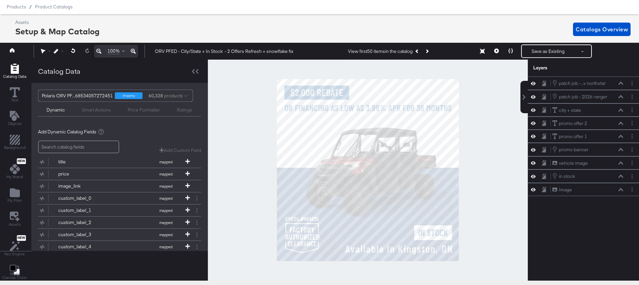
scroll to position [0, 0]
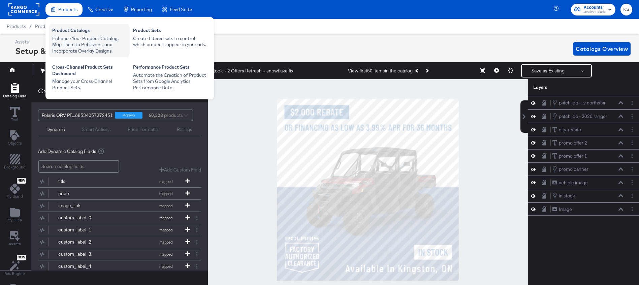
click at [70, 31] on div "Product Catalogs" at bounding box center [89, 31] width 74 height 8
